Goal: Task Accomplishment & Management: Manage account settings

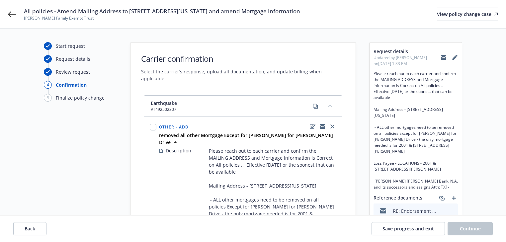
click at [291, 48] on div "Carrier confirmation Select the carrier’s response, upload all documentation, a…" at bounding box center [243, 63] width 225 height 40
click at [43, 227] on button "Back" at bounding box center [29, 228] width 33 height 13
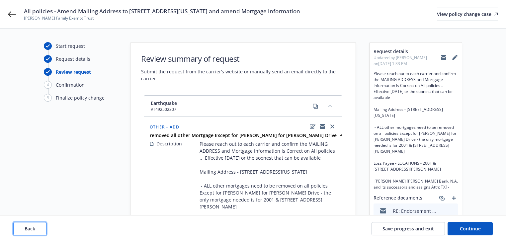
click at [43, 227] on button "Back" at bounding box center [29, 228] width 33 height 13
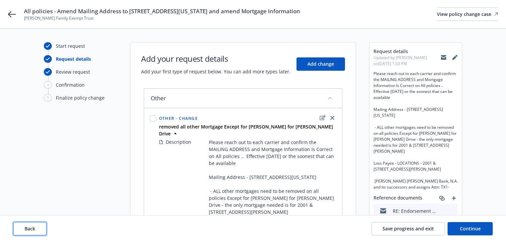
click at [43, 227] on button "Back" at bounding box center [29, 228] width 33 height 13
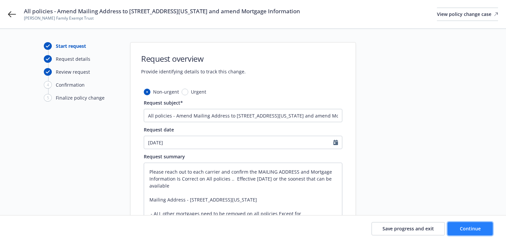
click at [472, 231] on span "Continue" at bounding box center [470, 229] width 21 height 6
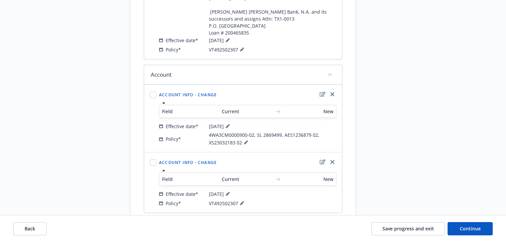
scroll to position [452, 0]
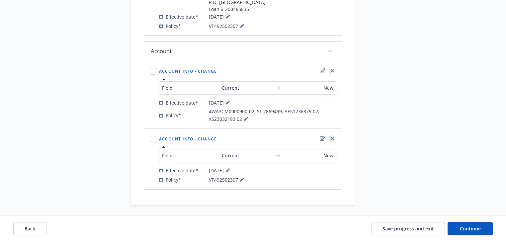
click at [331, 140] on icon "close" at bounding box center [332, 138] width 4 height 4
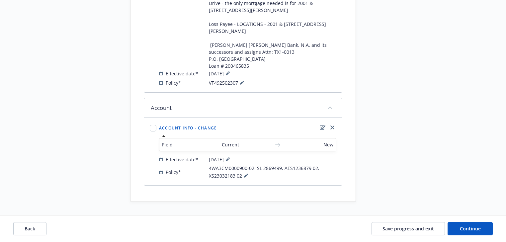
scroll to position [408, 0]
click at [479, 234] on button "Continue" at bounding box center [470, 228] width 45 height 13
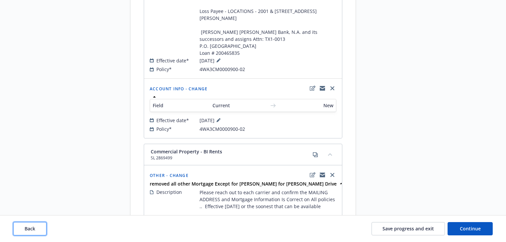
click at [45, 226] on button "Back" at bounding box center [29, 228] width 33 height 13
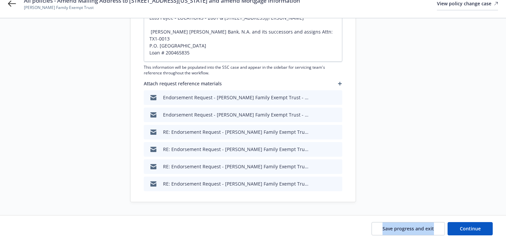
click at [45, 226] on div "Save progress and exit Continue" at bounding box center [253, 228] width 480 height 13
click at [71, 183] on div "Start request Request details Review request 4 Confirmation 5 Finalize policy c…" at bounding box center [80, 10] width 73 height 384
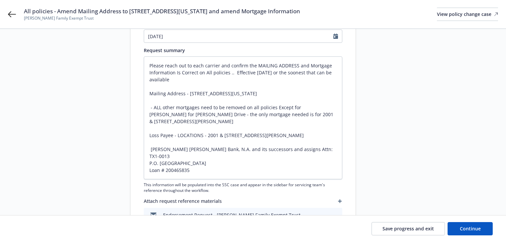
scroll to position [91, 0]
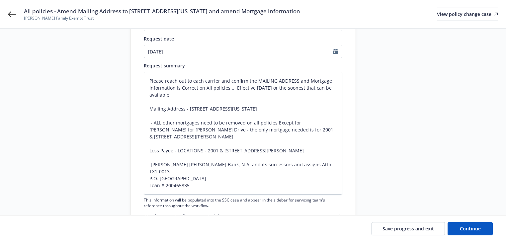
click at [167, 198] on span "This information will be populated into the SSC case and appear in the sidebar …" at bounding box center [243, 202] width 199 height 11
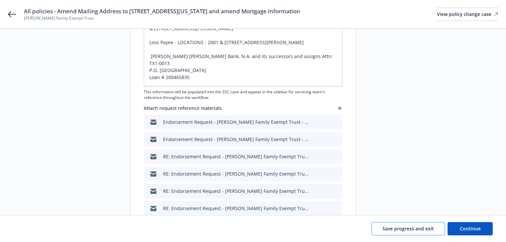
scroll to position [224, 0]
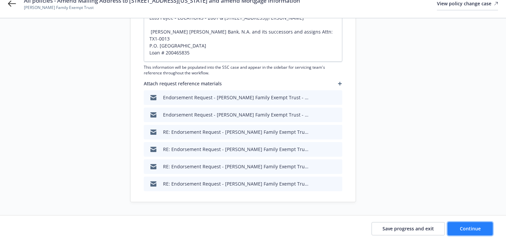
drag, startPoint x: 481, startPoint y: 232, endPoint x: 476, endPoint y: 232, distance: 4.7
click at [481, 232] on button "Continue" at bounding box center [470, 228] width 45 height 13
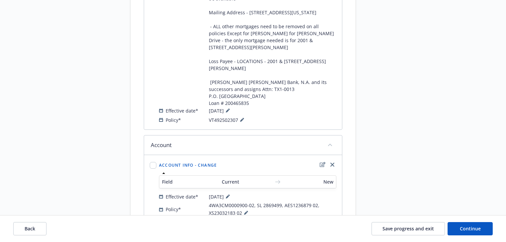
scroll to position [372, 0]
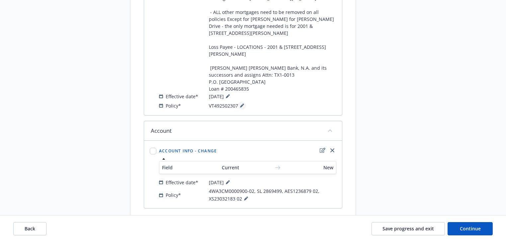
click at [239, 110] on button at bounding box center [242, 106] width 8 height 8
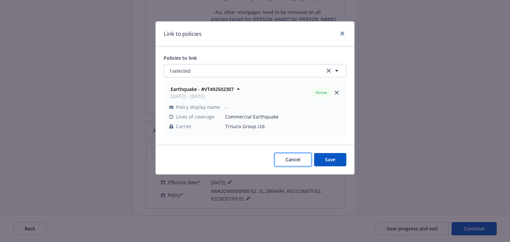
click at [303, 164] on button "Cancel" at bounding box center [293, 159] width 37 height 13
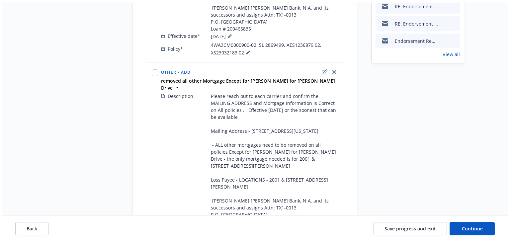
scroll to position [213, 0]
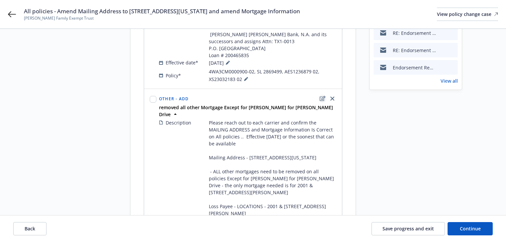
click at [323, 101] on icon "edit" at bounding box center [323, 98] width 6 height 5
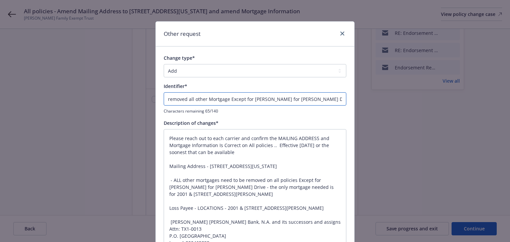
click at [165, 97] on input "removed all other Mortgage Except for JP Morgan for Parrott Drive" at bounding box center [255, 98] width 183 height 13
type textarea "x"
type input "Eremoved all other Mortgage Except for JP Morgan for Parrott Drive"
type textarea "x"
type input "ENDremoved all other Mortgage Except for JP Morgan for Parrott Drive"
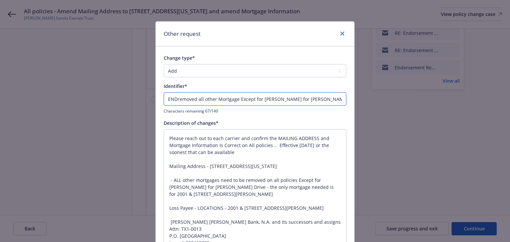
type textarea "x"
type input "ENDTremoved all other Mortgage Except for JP Morgan for Parrott Drive"
type textarea "x"
type input "ENDT@removed all other Mortgage Except for JP Morgan for Parrott Drive"
type textarea "x"
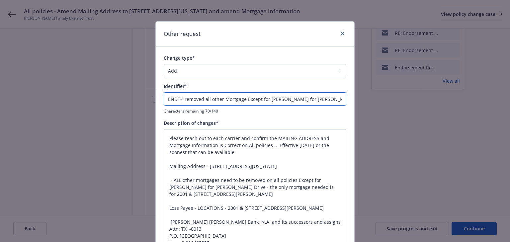
type input "ENDTremoved all other Mortgage Except for JP Morgan for Parrott Drive"
type textarea "x"
type input "ENDT#removed all other Mortgage Except for JP Morgan for Parrott Drive"
type textarea "x"
type input "ENDT# removed all other Mortgage Except for JP Morgan for Parrott Drive"
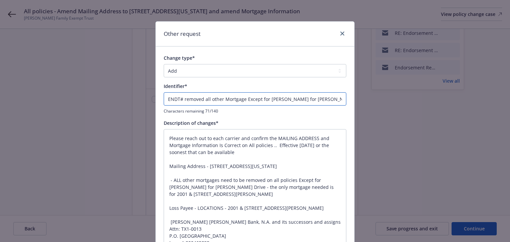
type textarea "x"
type input "ENDT# -removed all other Mortgage Except for JP Morgan for Parrott Drive"
type textarea "x"
type input "ENDT# - removed all other Mortgage Except for JP Morgan for Parrott Drive"
type textarea "x"
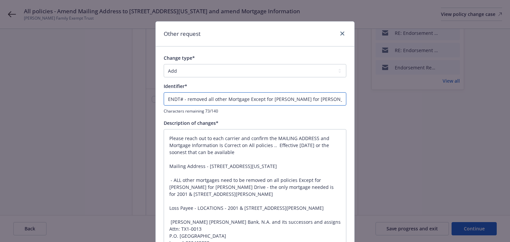
type input "ENDT# - 1removed all other Mortgage Except for JP Morgan for Parrott Drive"
type textarea "x"
type input "ENDT# - 1 removed all other Mortgage Except for JP Morgan for Parrott Drive"
type textarea "x"
type input "ENDT# - 1removed all other Mortgage Except for JP Morgan for Parrott Drive"
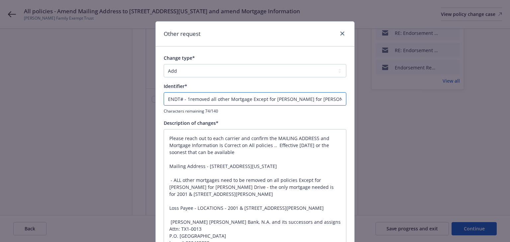
type textarea "x"
type input "ENDT# - removed all other Mortgage Except for JP Morgan for Parrott Drive"
type textarea "x"
type input "ENDT# -removed all other Mortgage Except for JP Morgan for Parrott Drive"
type textarea "x"
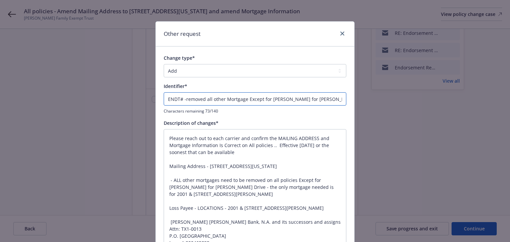
type input "ENDT# removed all other Mortgage Except for JP Morgan for Parrott Drive"
type textarea "x"
type input "ENDT#removed all other Mortgage Except for JP Morgan for Parrott Drive"
type textarea "x"
type input "ENDT#1removed all other Mortgage Except for JP Morgan for Parrott Drive"
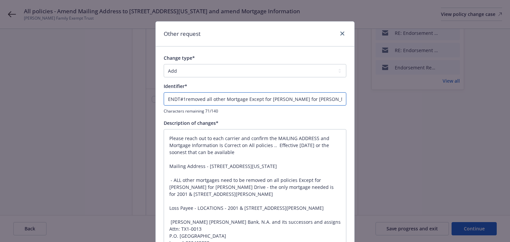
type textarea "x"
type input "ENDT#1 removed all other Mortgage Except for JP Morgan for Parrott Drive"
type textarea "x"
type input "ENDT#1 -removed all other Mortgage Except for JP Morgan for Parrott Drive"
type textarea "x"
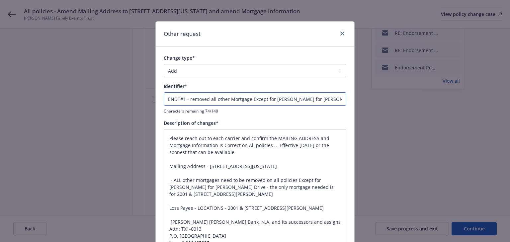
type input "ENDT#1 - removed all other Mortgage Except for JP Morgan for Parrott Drive"
drag, startPoint x: 187, startPoint y: 100, endPoint x: 430, endPoint y: 96, distance: 242.8
click at [430, 96] on div "Other request Change type* Add Audit Change Remove Identifier* ENDT#1 - removed…" at bounding box center [255, 121] width 510 height 242
type textarea "x"
type input "ENDT#1 - A"
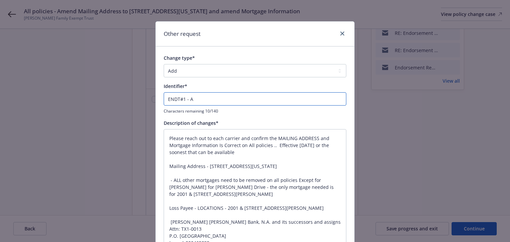
type textarea "x"
type input "ENDT#1 - Ad"
type textarea "x"
type input "ENDT#1 - Add"
type textarea "x"
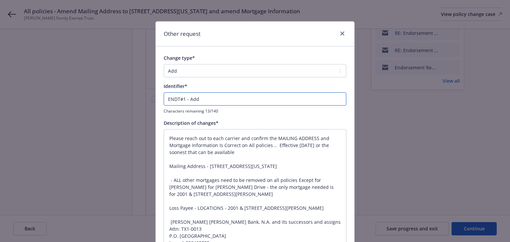
paste input "Mortgage : JP Morgan Chase Bank, N.A. and its successors and assigns Attn: TX1-…"
type input "ENDT#1 - Add Mortgage : JP Morgan Chase Bank, N.A. and its successors and assig…"
type textarea "x"
type input "ENDT#1 - Add Mortgage : JP Morgan Chase Bank, N.A. and its successors and assig…"
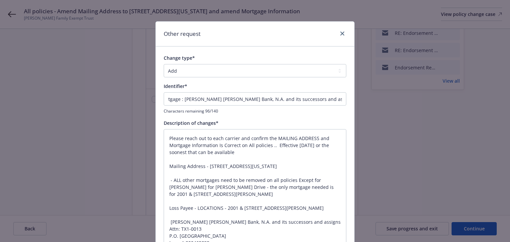
scroll to position [0, 0]
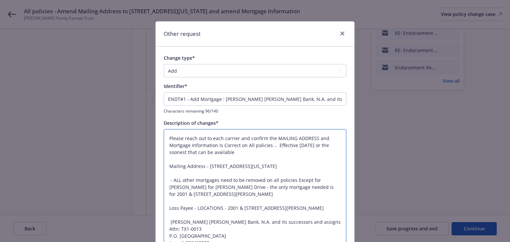
click at [223, 161] on textarea "Please reach out to each carrier and confirm the MAILING ADDRESS and Mortgage I…" at bounding box center [255, 194] width 183 height 130
paste textarea "It is agreed and understood that the following Mortgagee is added to the above …"
type textarea "It is agreed and understood that the following Mortgagee is added to the above …"
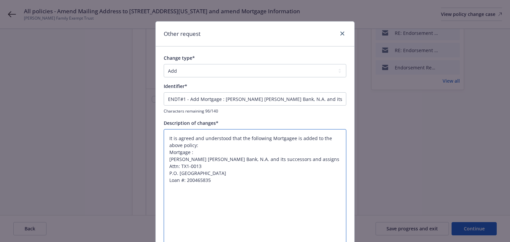
type textarea "x"
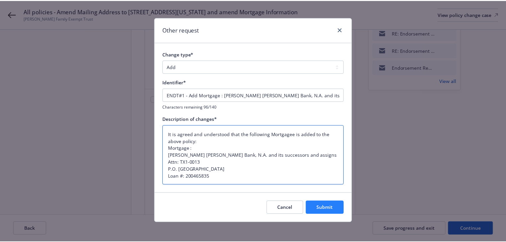
scroll to position [6, 0]
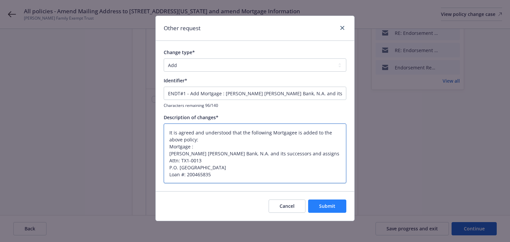
type textarea "It is agreed and understood that the following Mortgagee is added to the above …"
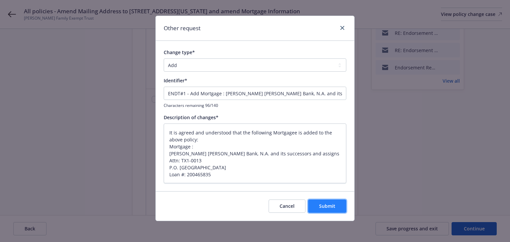
click at [335, 205] on button "Submit" at bounding box center [327, 206] width 38 height 13
type textarea "x"
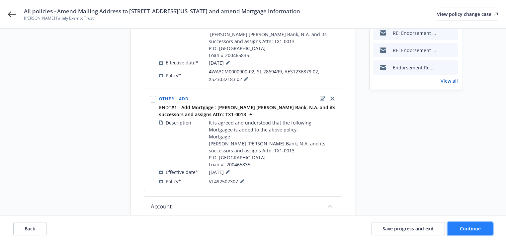
click at [467, 228] on span "Continue" at bounding box center [470, 229] width 21 height 6
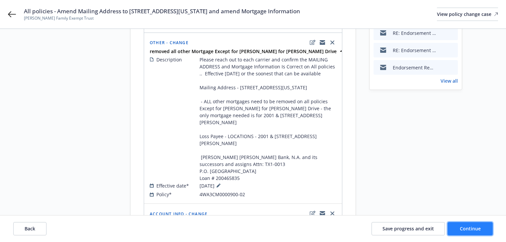
click at [467, 228] on span "Continue" at bounding box center [470, 229] width 21 height 6
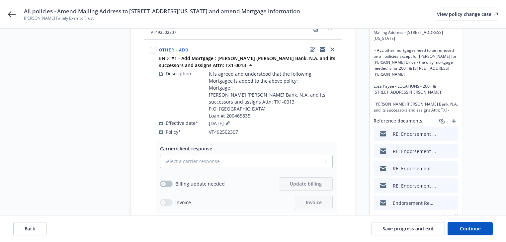
scroll to position [186, 0]
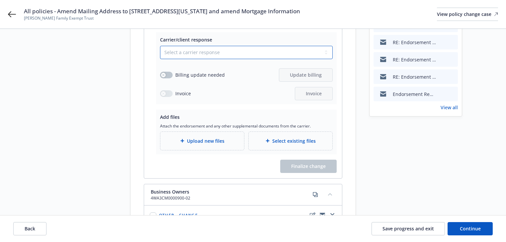
click at [214, 50] on select "Select a carrier response Accepted Accepted with revision No endorsement needed…" at bounding box center [246, 52] width 173 height 13
select select "ACCEPTED"
click at [160, 46] on select "Select a carrier response Accepted Accepted with revision No endorsement needed…" at bounding box center [246, 52] width 173 height 13
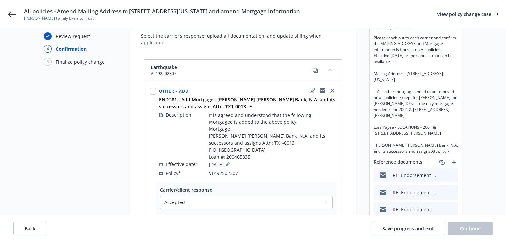
scroll to position [27, 0]
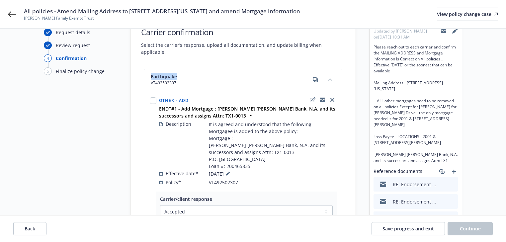
copy span "Earthquake"
drag, startPoint x: 180, startPoint y: 68, endPoint x: 139, endPoint y: 65, distance: 40.7
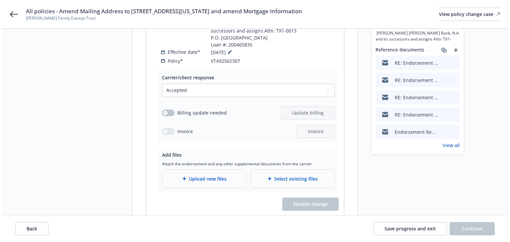
scroll to position [159, 0]
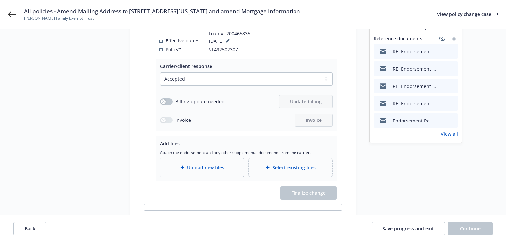
click at [186, 171] on div "Upload new files" at bounding box center [202, 167] width 84 height 18
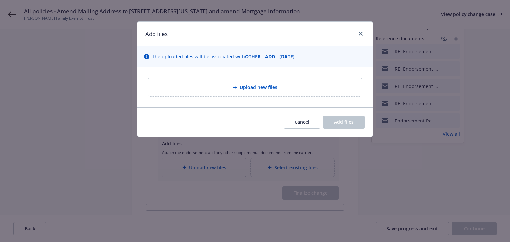
click at [256, 87] on span "Upload new files" at bounding box center [259, 87] width 38 height 7
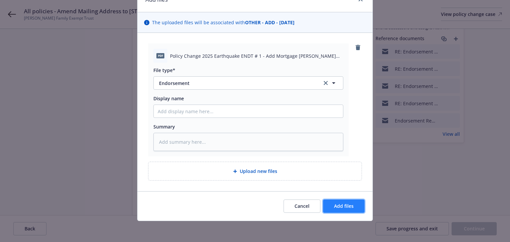
click at [341, 205] on span "Add files" at bounding box center [344, 206] width 20 height 6
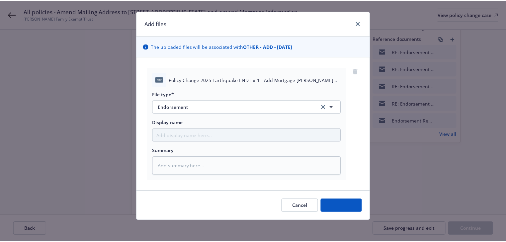
scroll to position [10, 0]
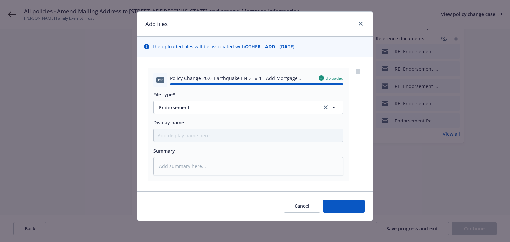
type textarea "x"
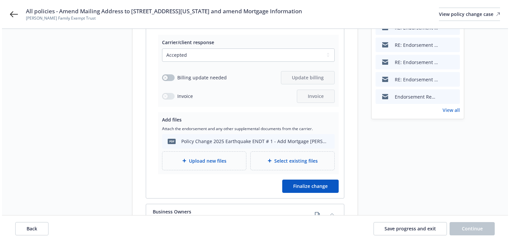
scroll to position [213, 0]
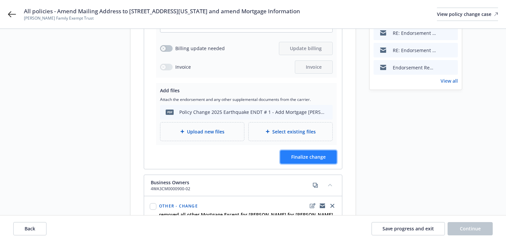
click at [326, 161] on button "Finalize change" at bounding box center [308, 156] width 56 height 13
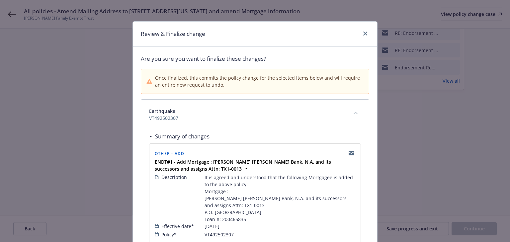
click at [239, 119] on span "VT492502307" at bounding box center [247, 118] width 196 height 7
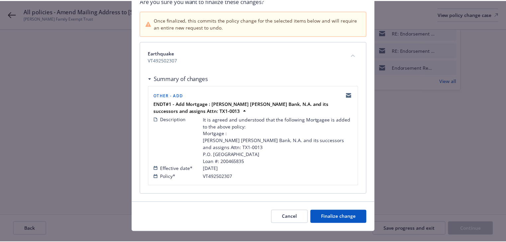
scroll to position [75, 0]
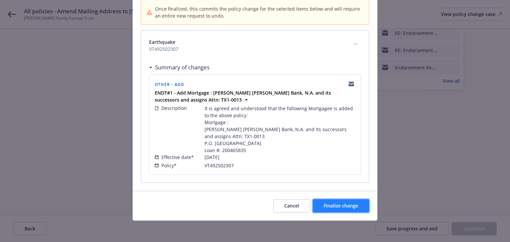
click at [326, 207] on span "Finalize change" at bounding box center [341, 206] width 35 height 6
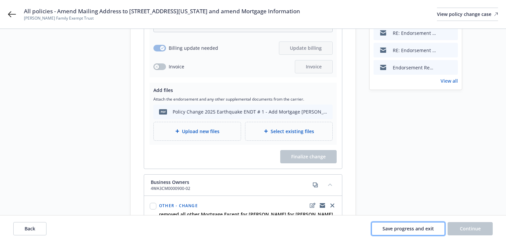
click at [401, 225] on button "Save progress and exit" at bounding box center [408, 228] width 73 height 13
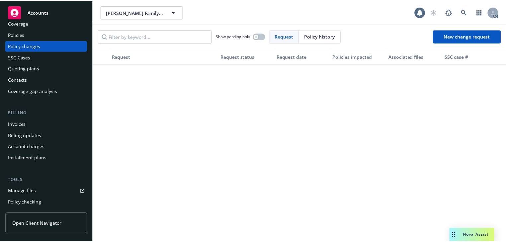
scroll to position [106, 0]
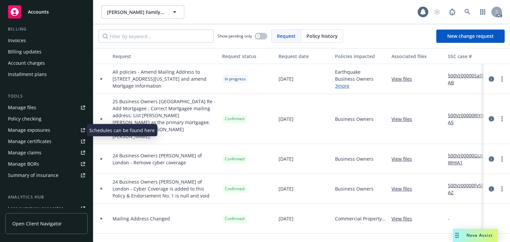
click at [32, 133] on div "Manage exposures" at bounding box center [29, 130] width 42 height 11
click at [499, 82] on link "more" at bounding box center [502, 79] width 8 height 8
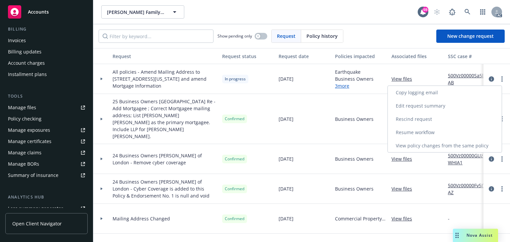
drag, startPoint x: 420, startPoint y: 131, endPoint x: 399, endPoint y: 139, distance: 22.9
click at [419, 131] on link "Resume workflow" at bounding box center [445, 132] width 114 height 13
select select "ACCEPTED"
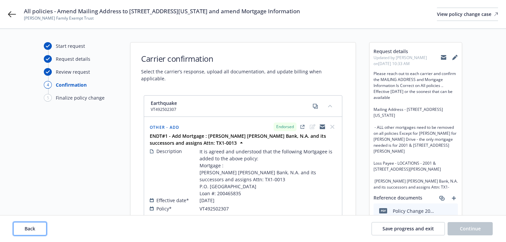
click at [28, 228] on span "Back" at bounding box center [30, 229] width 11 height 6
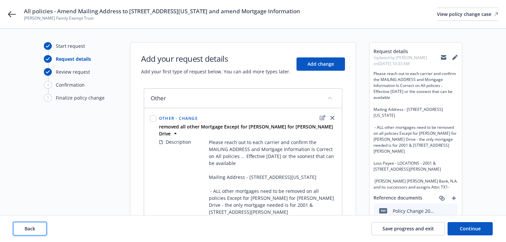
click at [28, 228] on span "Back" at bounding box center [30, 229] width 11 height 6
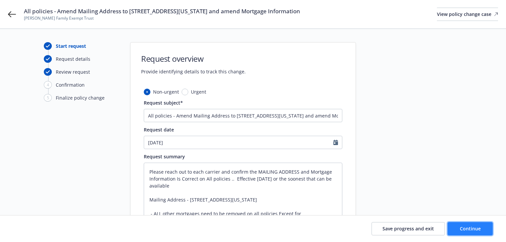
click at [471, 227] on span "Continue" at bounding box center [470, 229] width 21 height 6
type textarea "x"
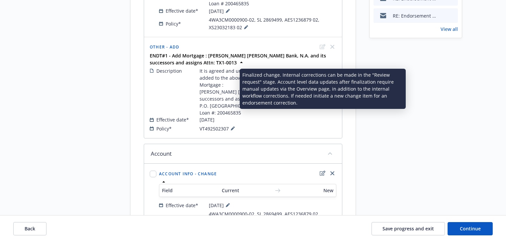
scroll to position [266, 0]
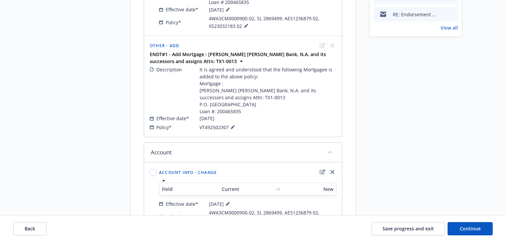
click at [420, 149] on div "Request details Updated by Melody Zhang on 09/29/2025, 10:33 AM Please reach ou…" at bounding box center [415, 11] width 93 height 470
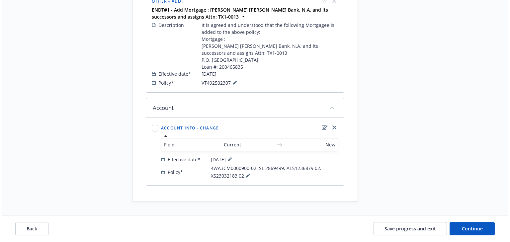
scroll to position [323, 0]
click at [246, 175] on icon at bounding box center [246, 176] width 4 height 4
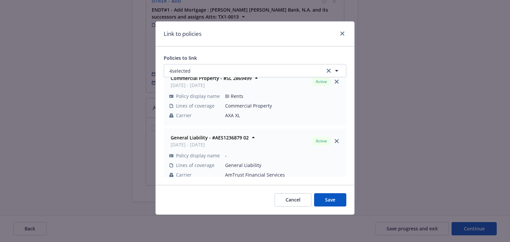
scroll to position [80, 0]
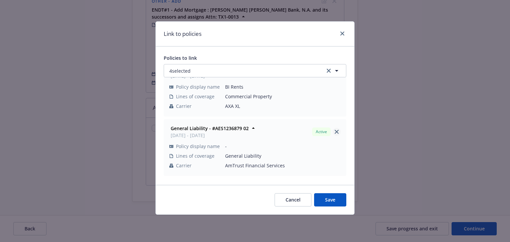
click at [333, 129] on link "close" at bounding box center [337, 132] width 8 height 8
click at [336, 131] on link "close" at bounding box center [337, 133] width 8 height 8
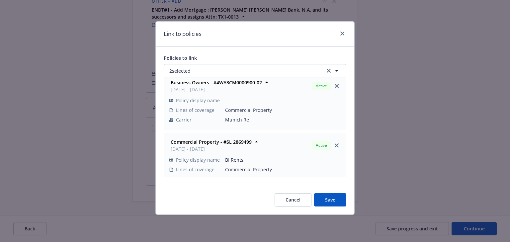
scroll to position [0, 0]
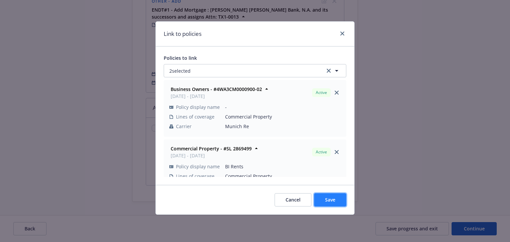
click at [337, 200] on button "Save" at bounding box center [330, 199] width 32 height 13
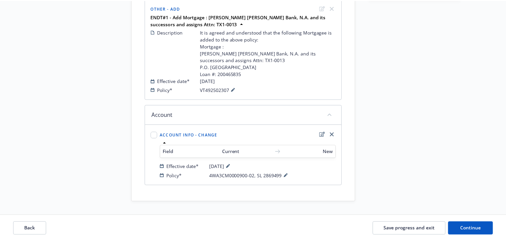
scroll to position [316, 0]
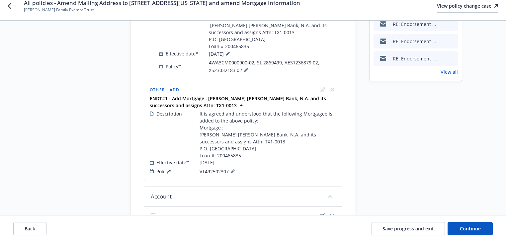
scroll to position [210, 0]
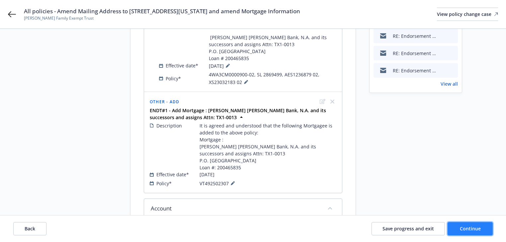
click at [466, 230] on span "Continue" at bounding box center [470, 229] width 21 height 6
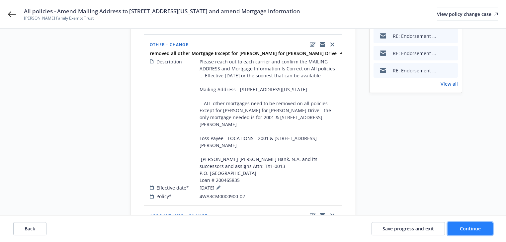
click at [466, 230] on span "Continue" at bounding box center [470, 229] width 21 height 6
select select "ACCEPTED"
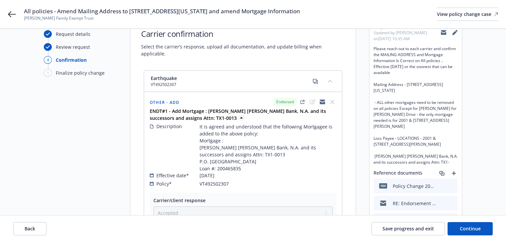
scroll to position [24, 0]
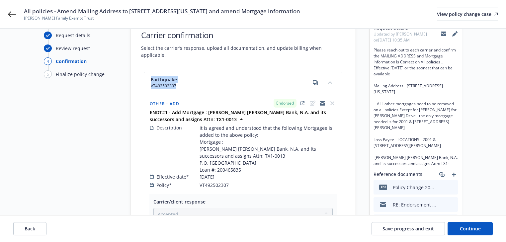
drag, startPoint x: 143, startPoint y: 72, endPoint x: 180, endPoint y: 77, distance: 37.2
copy div "Earthquake VT492502307"
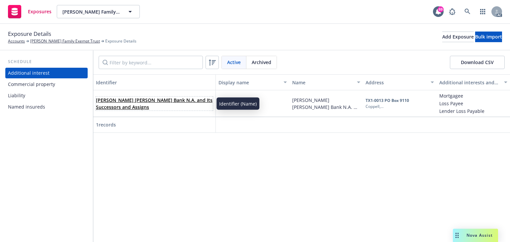
click at [150, 102] on link "JP Morgan Chase Bank N.A. and Its Successors and Assigns" at bounding box center [154, 103] width 117 height 13
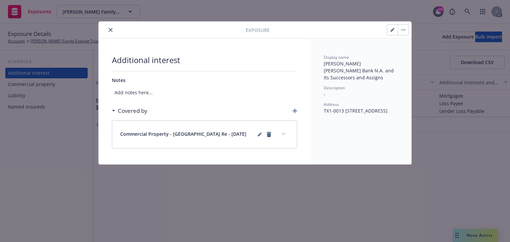
click at [395, 31] on button "button" at bounding box center [392, 30] width 11 height 11
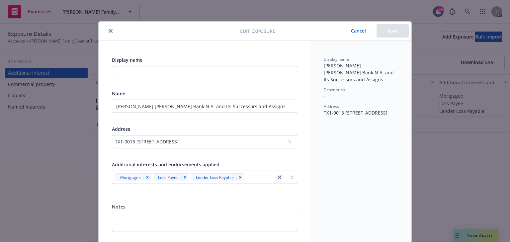
scroll to position [26, 0]
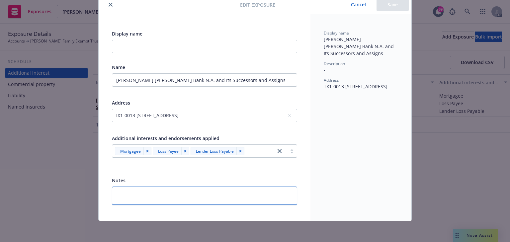
click at [135, 187] on textarea at bounding box center [204, 196] width 185 height 18
paste textarea "Loan #: 200465835"
type textarea "Loan #: 200465835"
type textarea "x"
type textarea "Loan #: 200465835"
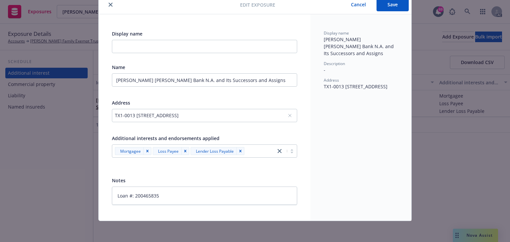
drag, startPoint x: 320, startPoint y: 183, endPoint x: 295, endPoint y: 176, distance: 26.7
click at [321, 183] on div "Display name JP Morgan Chase Bank N.A. and Its Successors and Assigns Descripti…" at bounding box center [361, 117] width 101 height 207
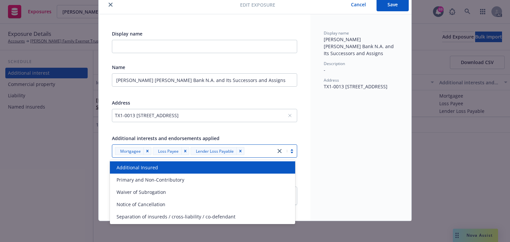
click at [263, 153] on div at bounding box center [259, 151] width 26 height 8
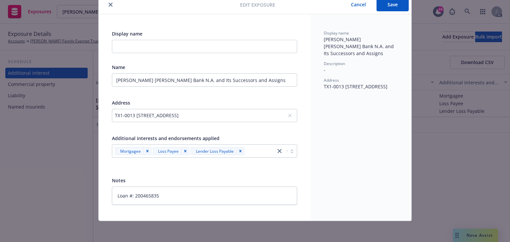
click at [349, 158] on div "Display name JP Morgan Chase Bank N.A. and Its Successors and Assigns Descripti…" at bounding box center [361, 117] width 101 height 207
click at [383, 7] on button "Save" at bounding box center [393, 4] width 32 height 13
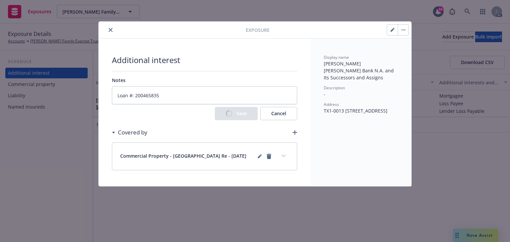
scroll to position [0, 0]
type textarea "x"
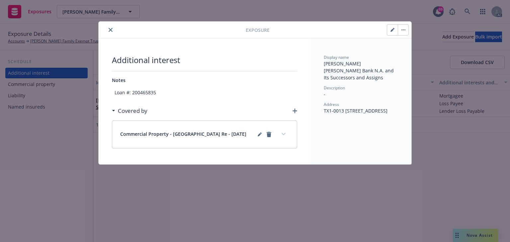
click at [295, 132] on div "Commercial Property - Munich Re - 08/11/2025" at bounding box center [204, 134] width 185 height 27
click at [295, 111] on icon "button" at bounding box center [295, 111] width 5 height 5
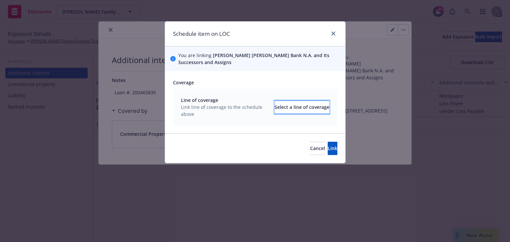
click at [293, 102] on div "Select a line of coverage" at bounding box center [302, 107] width 55 height 13
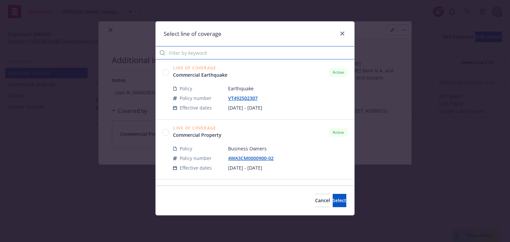
click at [234, 55] on input "Filter by keyword" at bounding box center [255, 52] width 199 height 13
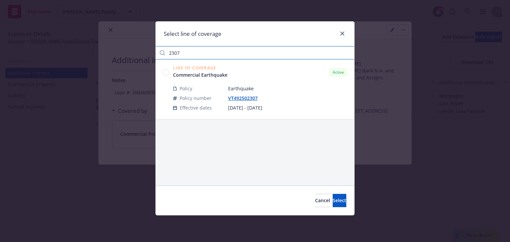
type input "2307"
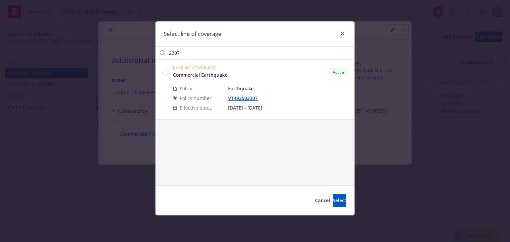
click at [165, 72] on circle at bounding box center [166, 72] width 6 height 6
click at [333, 204] on button "Select" at bounding box center [340, 200] width 14 height 13
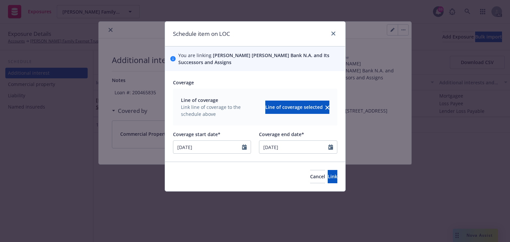
click at [328, 183] on div "Cancel Link" at bounding box center [255, 177] width 180 height 30
click at [328, 177] on span "Link" at bounding box center [333, 176] width 10 height 6
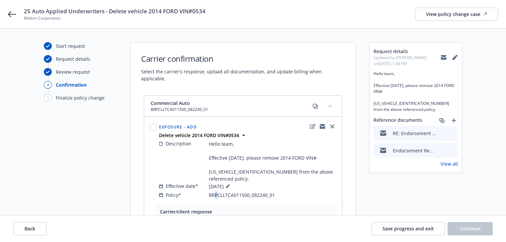
click at [217, 192] on span "BRPCLLTCA011500_082240_01" at bounding box center [242, 195] width 66 height 7
click at [205, 192] on div "Policy*" at bounding box center [184, 195] width 50 height 7
drag, startPoint x: 224, startPoint y: 181, endPoint x: 292, endPoint y: 183, distance: 68.1
click at [292, 192] on div "Policy* BRPCLLTCA011500_082240_01" at bounding box center [247, 195] width 177 height 7
copy span "TCA011500_082240_01"
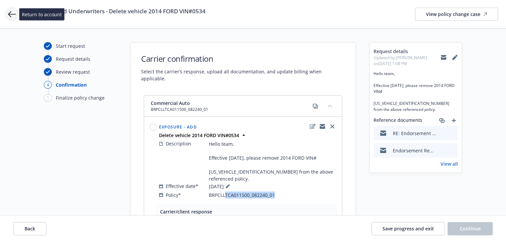
click at [13, 14] on icon at bounding box center [12, 14] width 8 height 6
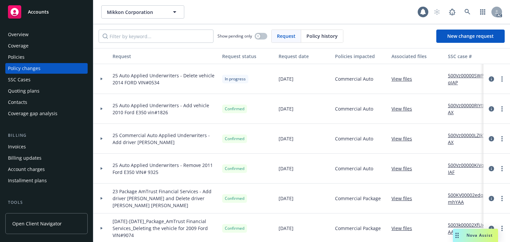
click at [25, 57] on div "Policies" at bounding box center [46, 57] width 77 height 11
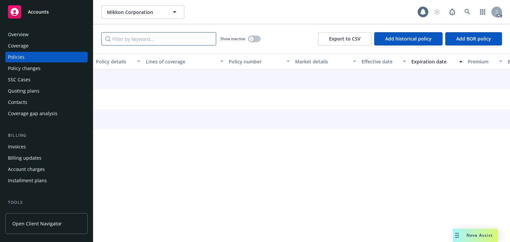
click at [160, 35] on input "Filter by keyword..." at bounding box center [158, 38] width 115 height 13
paste input "TCA011500_082240_01"
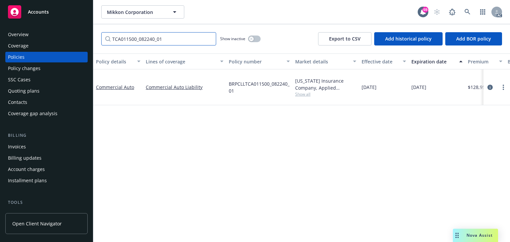
type input "TCA011500_082240_01"
click at [283, 165] on div "Policy details Lines of coverage Policy number Market details Effective date Ex…" at bounding box center [301, 147] width 417 height 189
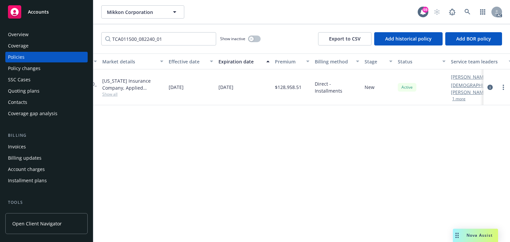
scroll to position [0, 207]
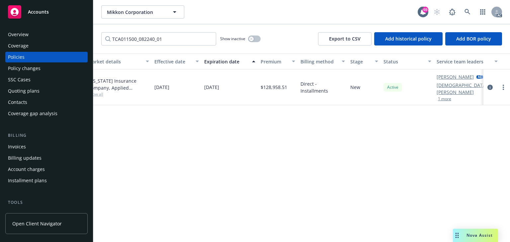
drag, startPoint x: 441, startPoint y: 205, endPoint x: 443, endPoint y: 197, distance: 7.8
click at [441, 204] on div "Policy details Lines of coverage Policy number Market details Effective date Ex…" at bounding box center [301, 147] width 417 height 189
click at [491, 85] on icon "circleInformation" at bounding box center [490, 87] width 5 height 5
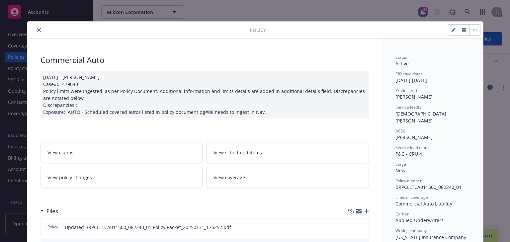
scroll to position [20, 0]
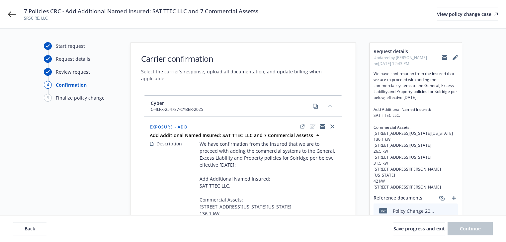
select select "NO_ENDORSEMENT_NEEDED"
select select "ACCEPTED"
select select "NO_ENDORSEMENT_NEEDED"
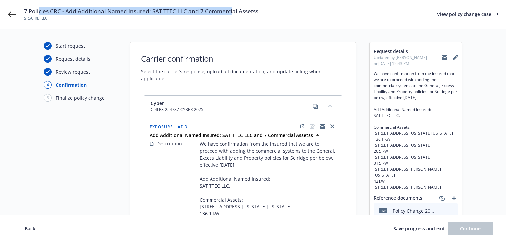
drag, startPoint x: 38, startPoint y: 12, endPoint x: 232, endPoint y: 14, distance: 194.6
click at [232, 14] on span "7 Policies CRC - Add Additional Named Insured: SAT TTEC LLC and 7 Commercial As…" at bounding box center [141, 11] width 234 height 8
copy span "cies CRC - Add Additional Named Insured: SAT TTEC LLC and 7 Commerci"
click at [15, 14] on icon at bounding box center [12, 14] width 8 height 6
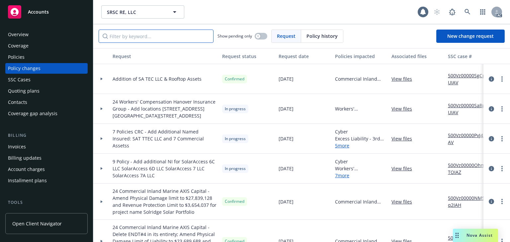
click at [141, 40] on input "Filter by keyword..." at bounding box center [156, 36] width 115 height 13
paste input "cies CRC - Add Additional Named Insured: SAT TTEC LLC and 7 Commerci"
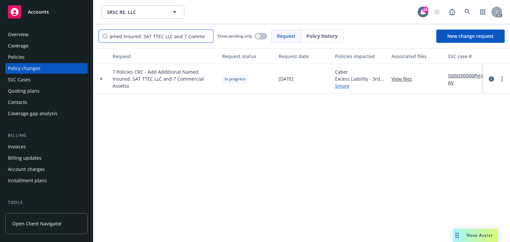
type input "cies CRC - Add Additional Named Insured: SAT TTEC LLC and 7 Commerci"
click at [104, 77] on div at bounding box center [101, 79] width 17 height 30
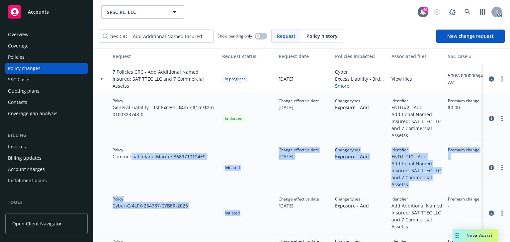
drag, startPoint x: 132, startPoint y: 156, endPoint x: 261, endPoint y: 210, distance: 140.7
click at [261, 210] on div "7 Policies CRC - Add Additional Named Insured: SAT TTEC LLC and 7 Commercial As…" at bounding box center [436, 183] width 687 height 239
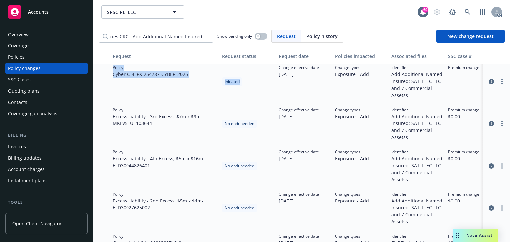
scroll to position [119, 0]
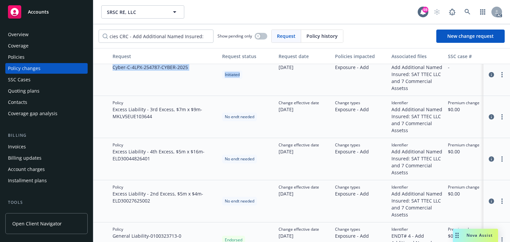
click at [21, 53] on div "Policies" at bounding box center [16, 57] width 17 height 11
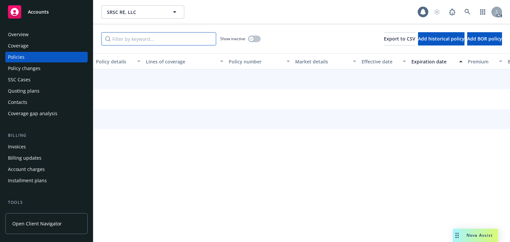
click at [151, 41] on input "Filter by keyword..." at bounding box center [158, 38] width 115 height 13
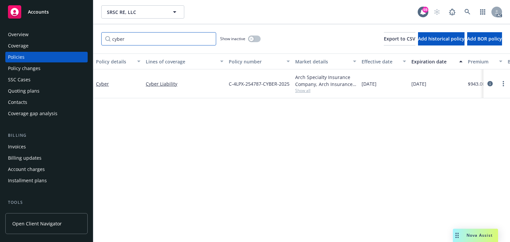
type input "cyber"
click at [303, 93] on span "Show all" at bounding box center [325, 91] width 61 height 6
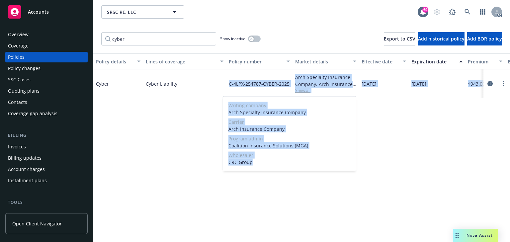
drag, startPoint x: 252, startPoint y: 163, endPoint x: 200, endPoint y: 160, distance: 51.9
click at [200, 160] on body "Accounts Overview Coverage Policies Policy changes SSC Cases Quoting plans Cont…" at bounding box center [255, 121] width 510 height 242
click at [342, 153] on span "Wholesaler" at bounding box center [289, 155] width 122 height 7
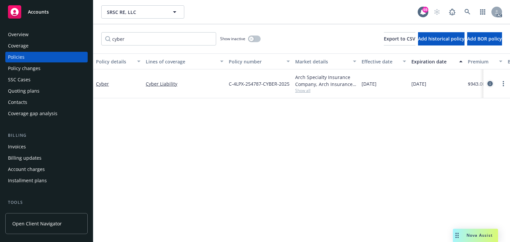
click at [492, 83] on icon "circleInformation" at bounding box center [490, 83] width 5 height 5
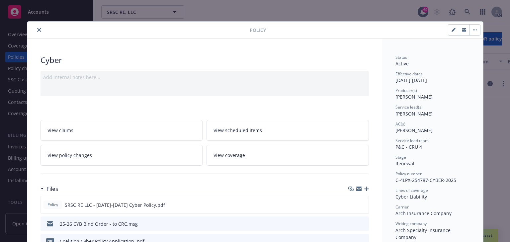
scroll to position [20, 0]
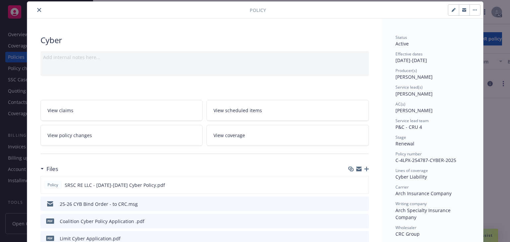
click at [362, 203] on icon "preview file" at bounding box center [363, 203] width 6 height 5
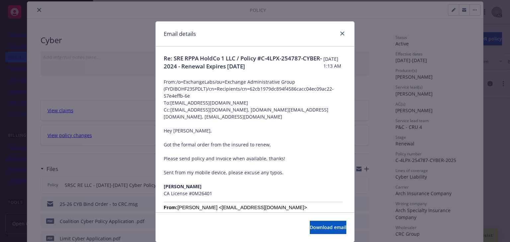
click at [203, 122] on div at bounding box center [255, 123] width 183 height 7
click at [338, 31] on link "close" at bounding box center [342, 34] width 8 height 8
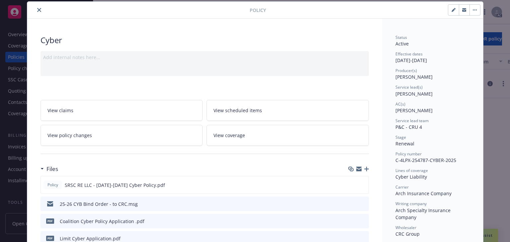
click at [397, 92] on span "Charlotte Arnold" at bounding box center [414, 94] width 37 height 6
copy span "Charlotte"
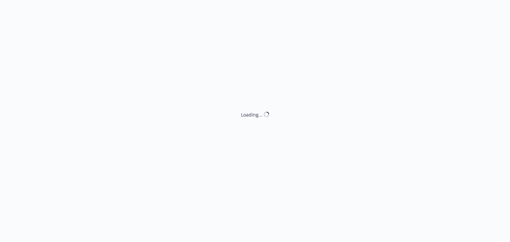
select select "DECLINED_BY_CARRIER"
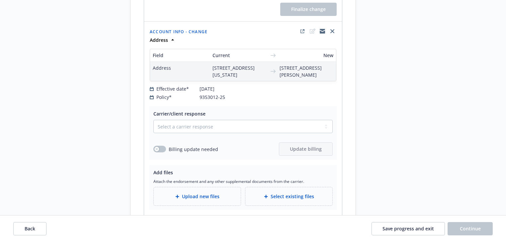
scroll to position [1461, 0]
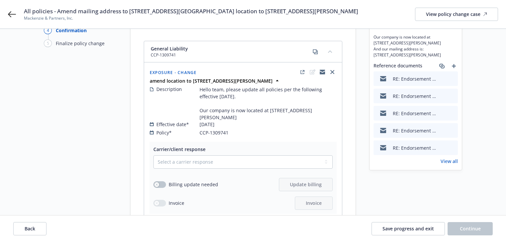
scroll to position [106, 0]
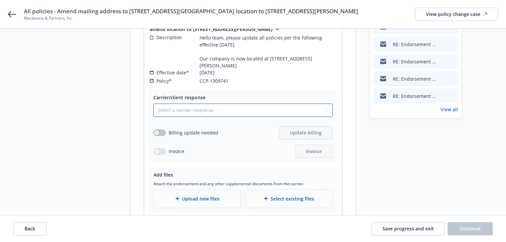
drag, startPoint x: 209, startPoint y: 105, endPoint x: 210, endPoint y: 109, distance: 4.0
click at [209, 105] on select "Select a carrier response Accepted Accepted with revision No endorsement needed…" at bounding box center [242, 110] width 179 height 13
select select "DECLINED_BY_CARRIER"
click at [153, 104] on select "Select a carrier response Accepted Accepted with revision No endorsement needed…" at bounding box center [242, 110] width 179 height 13
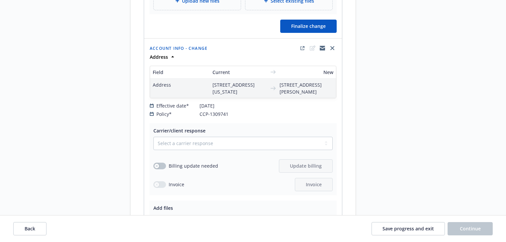
scroll to position [266, 0]
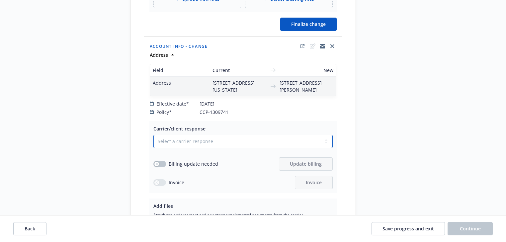
click at [199, 140] on select "Select a carrier response Accepted Accepted with revision No endorsement needed…" at bounding box center [242, 141] width 179 height 13
select select "DECLINED_BY_CARRIER"
click at [153, 135] on select "Select a carrier response Accepted Accepted with revision No endorsement needed…" at bounding box center [242, 141] width 179 height 13
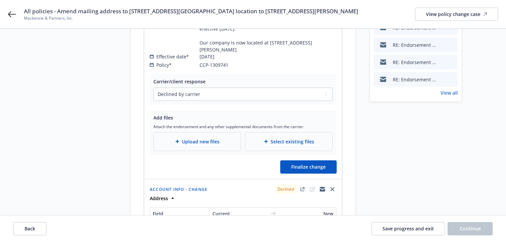
scroll to position [133, 0]
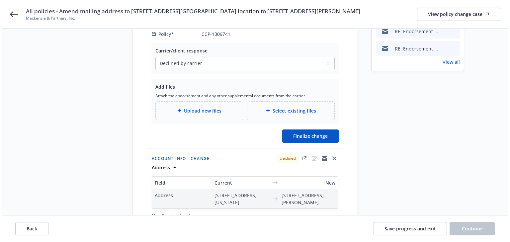
scroll to position [159, 0]
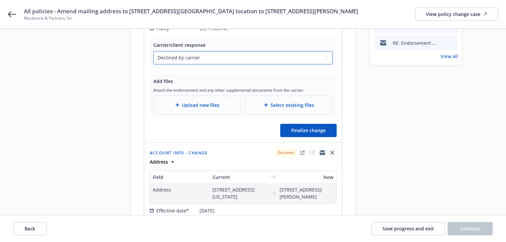
click at [253, 51] on select "Select a carrier response Accepted Accepted with revision No endorsement needed…" at bounding box center [242, 57] width 179 height 13
click at [321, 128] on button "Finalize change" at bounding box center [308, 130] width 56 height 13
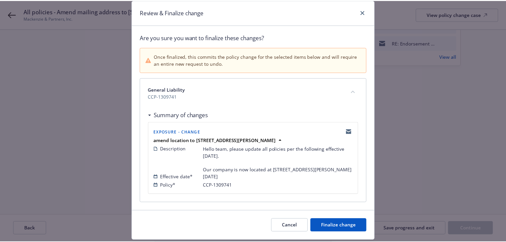
scroll to position [41, 0]
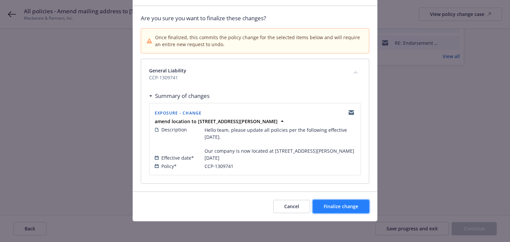
click at [343, 209] on button "Finalize change" at bounding box center [341, 206] width 56 height 13
select select "DECLINED_BY_CARRIER"
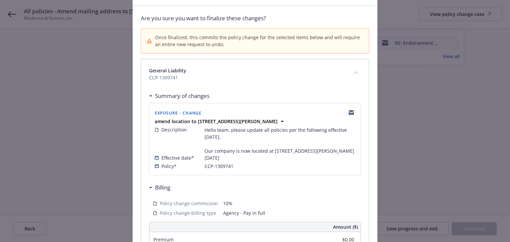
select select "DECLINED_BY_CARRIER"
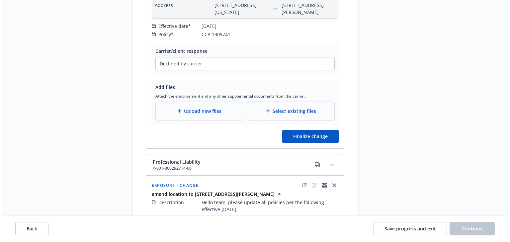
scroll to position [345, 0]
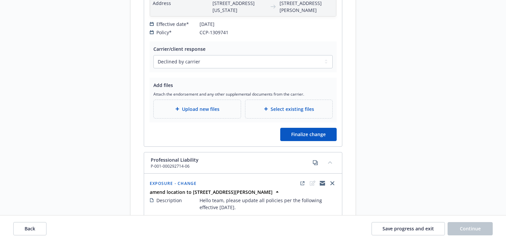
click at [331, 145] on div "Carrier/client response Select a carrier response Accepted Accepted with revisi…" at bounding box center [243, 94] width 198 height 105
click at [327, 137] on button "Finalize change" at bounding box center [308, 134] width 56 height 13
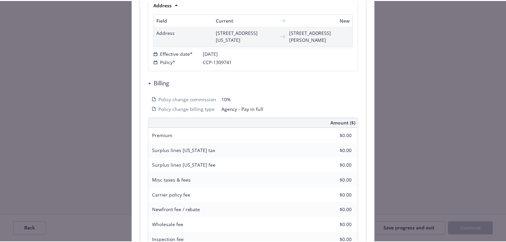
scroll to position [239, 0]
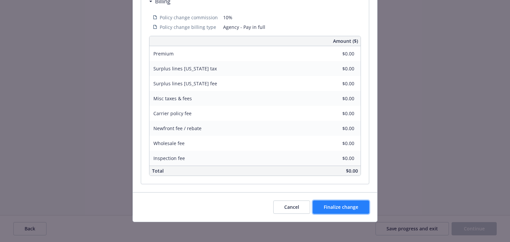
click at [354, 210] on button "Finalize change" at bounding box center [341, 207] width 56 height 13
select select "DECLINED_BY_CARRIER"
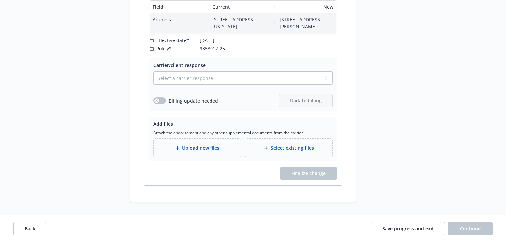
scroll to position [1438, 0]
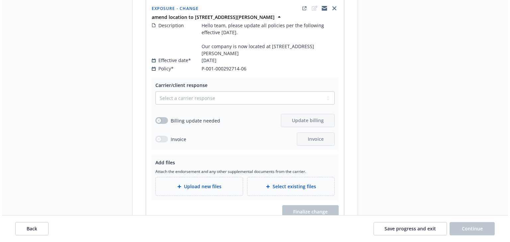
scroll to position [523, 0]
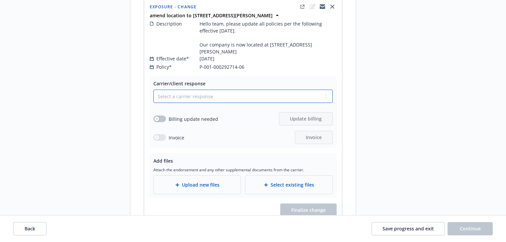
click at [217, 95] on select "Select a carrier response Accepted Accepted with revision No endorsement needed…" at bounding box center [242, 96] width 179 height 13
select select "DECLINED_BY_CARRIER"
click at [153, 90] on select "Select a carrier response Accepted Accepted with revision No endorsement needed…" at bounding box center [242, 96] width 179 height 13
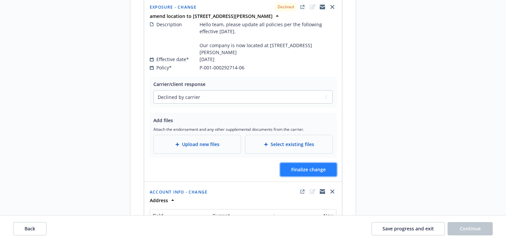
click at [303, 170] on span "Finalize change" at bounding box center [308, 169] width 35 height 6
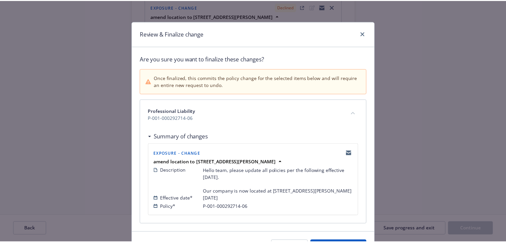
scroll to position [41, 0]
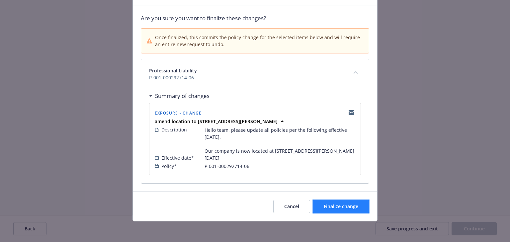
click at [353, 202] on button "Finalize change" at bounding box center [341, 206] width 56 height 13
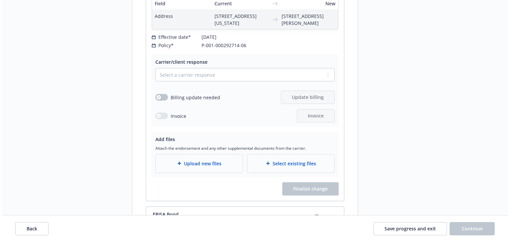
scroll to position [735, 0]
click at [224, 81] on select "Select a carrier response Accepted Accepted with revision No endorsement needed…" at bounding box center [242, 74] width 179 height 13
select select "DECLINED_BY_CARRIER"
click at [153, 73] on select "Select a carrier response Accepted Accepted with revision No endorsement needed…" at bounding box center [242, 74] width 179 height 13
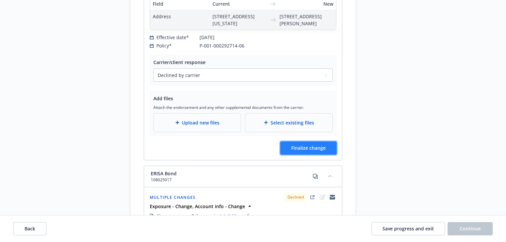
click at [293, 151] on span "Finalize change" at bounding box center [308, 148] width 35 height 6
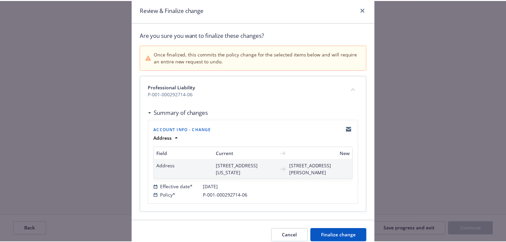
scroll to position [53, 0]
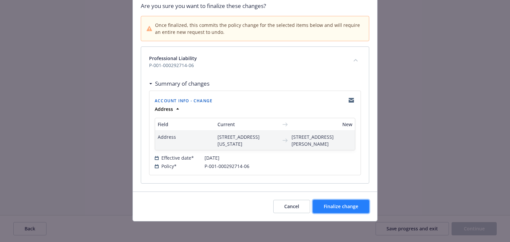
click at [339, 209] on button "Finalize change" at bounding box center [341, 206] width 56 height 13
select select "DECLINED_BY_CARRIER"
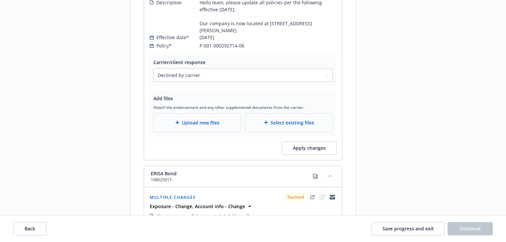
click at [409, 188] on div "Request details Updated by Melody Zhang on 08/26/2025, 2:30 PM Hello team, plea…" at bounding box center [415, 60] width 93 height 1507
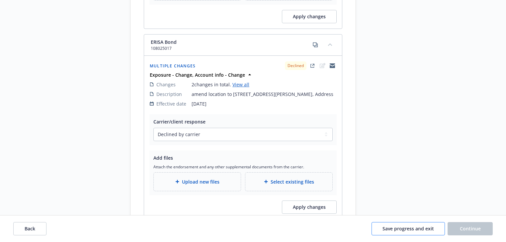
scroll to position [868, 0]
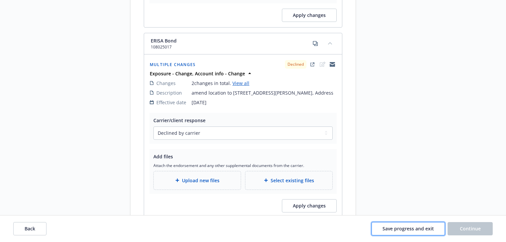
click at [420, 231] on span "Save progress and exit" at bounding box center [408, 229] width 51 height 6
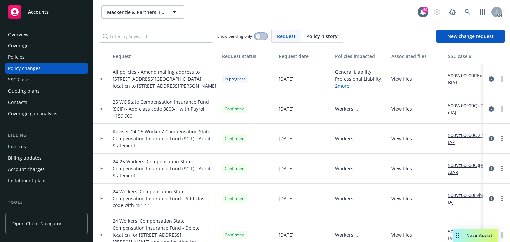
click at [261, 36] on button "button" at bounding box center [261, 36] width 13 height 7
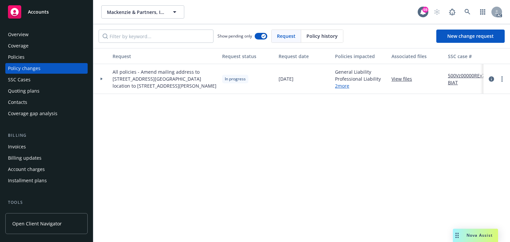
click at [102, 79] on icon at bounding box center [102, 79] width 2 height 3
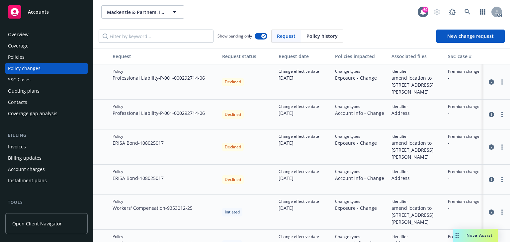
scroll to position [95, 0]
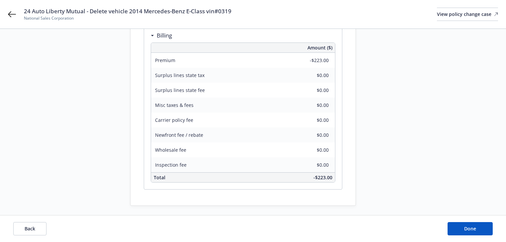
scroll to position [192, 0]
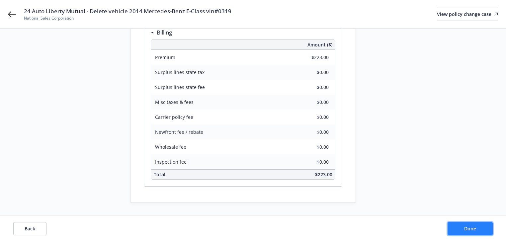
click at [477, 227] on button "Done" at bounding box center [470, 228] width 45 height 13
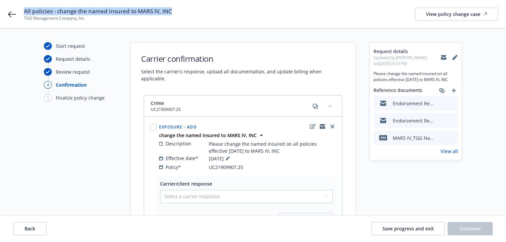
drag, startPoint x: 118, startPoint y: 17, endPoint x: 176, endPoint y: 3, distance: 60.1
click at [176, 3] on div "All policies - change the named insured to MARS IV, INC TGG Management Company,…" at bounding box center [253, 14] width 506 height 29
click at [11, 13] on icon at bounding box center [12, 14] width 8 height 8
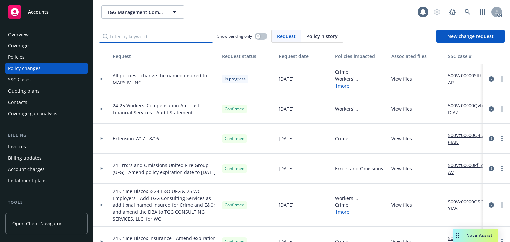
click at [188, 38] on input "Filter by keyword..." at bounding box center [156, 36] width 115 height 13
paste input "All policies - change the named insured to MARS IV, INC"
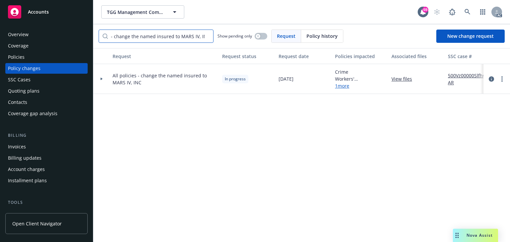
type input "All policies - change the named insured to MARS IV, INC"
click at [380, 126] on div "Request Request status Request date Policies impacted Associated files SSC case…" at bounding box center [301, 145] width 417 height 194
click at [504, 76] on link "more" at bounding box center [502, 79] width 8 height 8
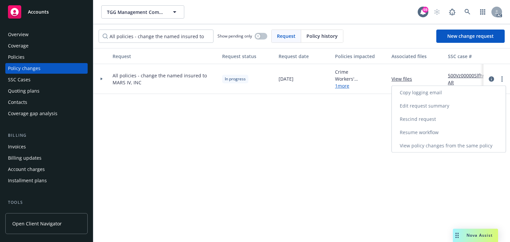
click at [444, 96] on link "Copy logging email" at bounding box center [449, 92] width 114 height 13
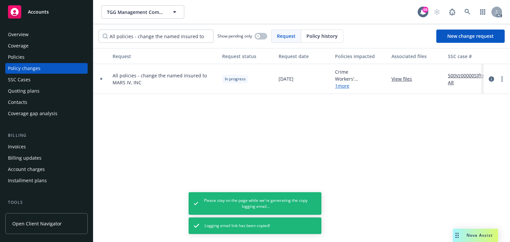
click at [261, 150] on div "Request Request status Request date Policies impacted Associated files SSC case…" at bounding box center [301, 145] width 417 height 194
click at [100, 80] on div at bounding box center [101, 79] width 17 height 30
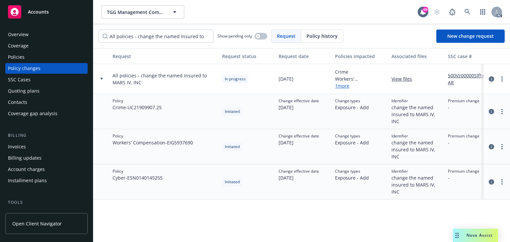
click at [29, 58] on div "Policies" at bounding box center [46, 57] width 77 height 11
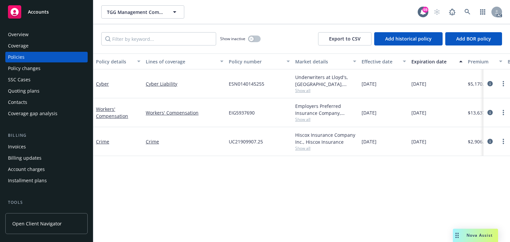
click at [304, 90] on span "Show all" at bounding box center [325, 91] width 61 height 6
click at [194, 212] on div "Policy details Lines of coverage Policy number Market details Effective date Ex…" at bounding box center [301, 147] width 417 height 189
copy div "ESN0140145255"
drag, startPoint x: 223, startPoint y: 85, endPoint x: 266, endPoint y: 84, distance: 43.2
click at [266, 84] on div "Cyber Cyber Liability ESN0140145255 Underwriters at Lloyd's, [GEOGRAPHIC_DATA],…" at bounding box center [413, 83] width 641 height 29
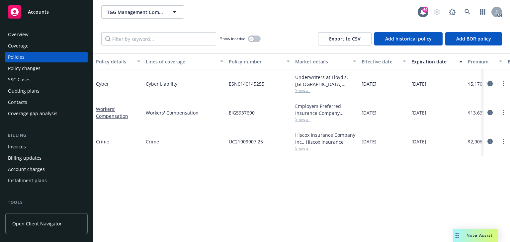
click at [493, 82] on link "circleInformation" at bounding box center [490, 84] width 8 height 8
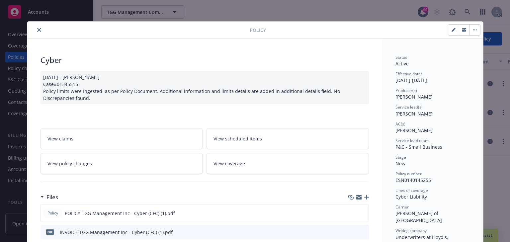
scroll to position [20, 0]
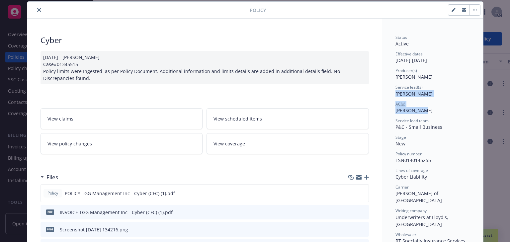
drag, startPoint x: 397, startPoint y: 98, endPoint x: 417, endPoint y: 110, distance: 23.8
click at [417, 110] on div "Status Active Effective dates [DATE] - [DATE] Producer(s) [PERSON_NAME] Service…" at bounding box center [433, 201] width 74 height 333
click at [37, 8] on icon "close" at bounding box center [39, 10] width 4 height 4
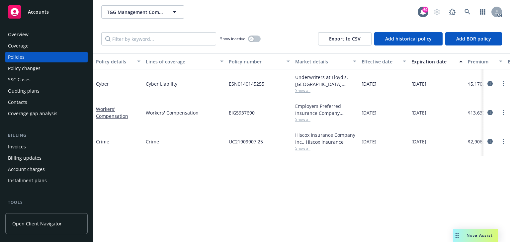
click at [303, 91] on span "Show all" at bounding box center [325, 91] width 61 height 6
click at [198, 198] on div "Policy details Lines of coverage Policy number Market details Effective date Ex…" at bounding box center [301, 147] width 417 height 189
click at [471, 15] on link at bounding box center [467, 11] width 13 height 13
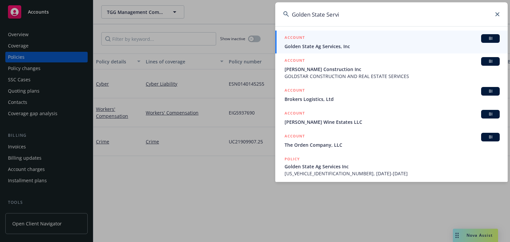
type input "Golden State Servi"
click at [309, 45] on span "Golden State Ag Services, Inc" at bounding box center [392, 46] width 215 height 7
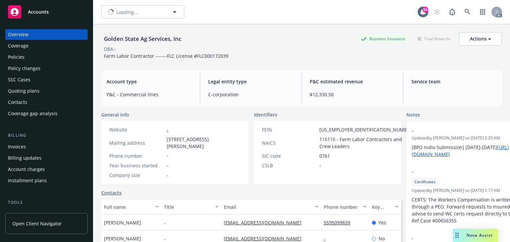
click at [32, 71] on div "Policy changes" at bounding box center [24, 68] width 33 height 11
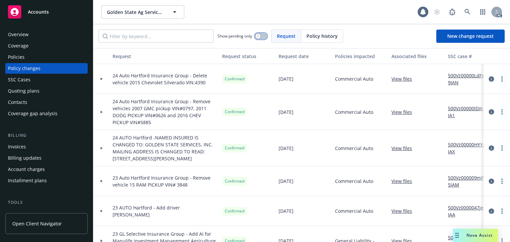
click at [264, 38] on button "button" at bounding box center [261, 36] width 13 height 7
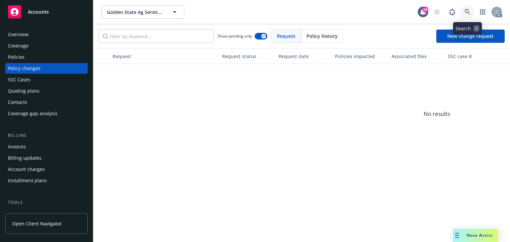
click at [465, 12] on icon at bounding box center [468, 12] width 6 height 6
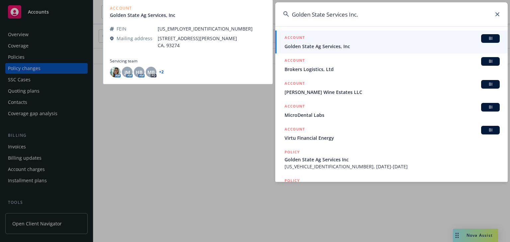
type input "Golden State Services Inc."
click at [311, 46] on span "Golden State Ag Services, Inc" at bounding box center [392, 46] width 215 height 7
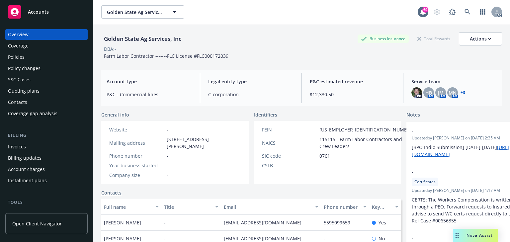
click at [43, 72] on div "Policy changes" at bounding box center [46, 68] width 77 height 11
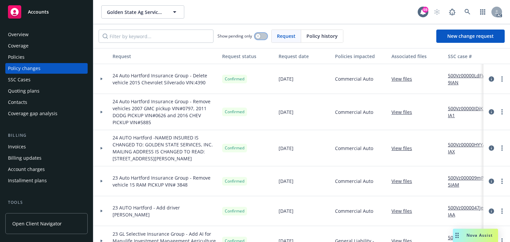
click at [262, 36] on button "button" at bounding box center [261, 36] width 13 height 7
